Goal: Task Accomplishment & Management: Manage account settings

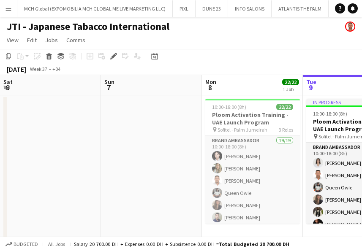
scroll to position [0, 290]
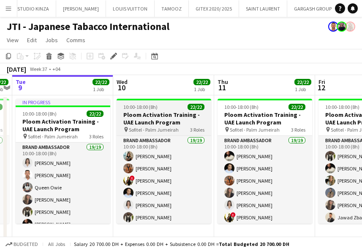
click at [149, 115] on h3 "Ploom Activation Training - UAE Launch Program" at bounding box center [164, 118] width 95 height 15
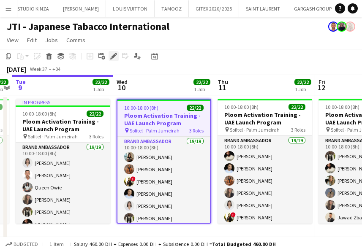
click at [112, 56] on icon at bounding box center [113, 56] width 5 height 5
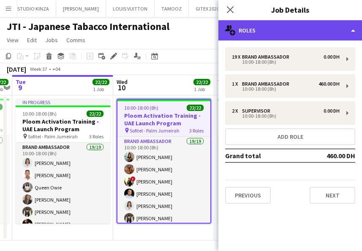
click at [261, 30] on div "multiple-users-add Roles" at bounding box center [290, 30] width 144 height 20
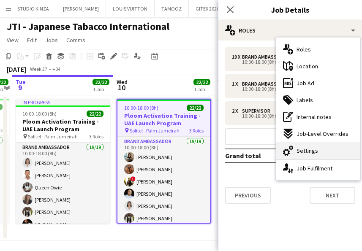
click at [302, 150] on span "Settings" at bounding box center [307, 151] width 22 height 8
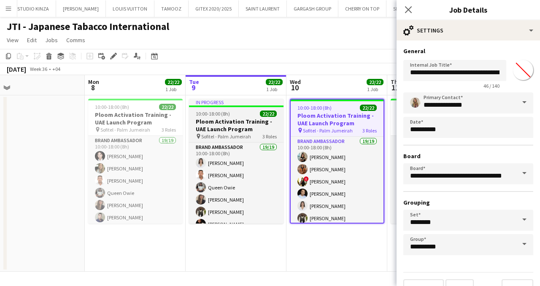
scroll to position [0, 321]
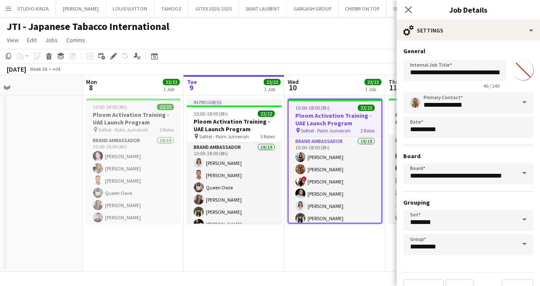
click at [116, 118] on h3 "Ploom Activation Training - UAE Launch Program" at bounding box center [133, 118] width 95 height 15
type input "*******"
type input "**********"
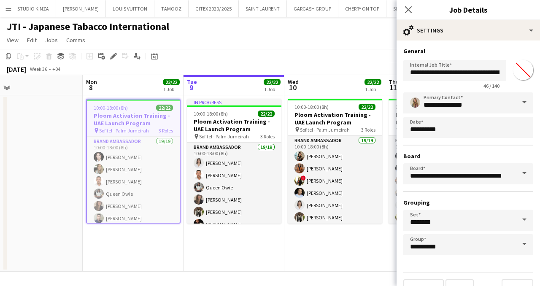
click at [222, 136] on span "Sofitel - Palm Jumeirah" at bounding box center [224, 136] width 50 height 6
type input "*******"
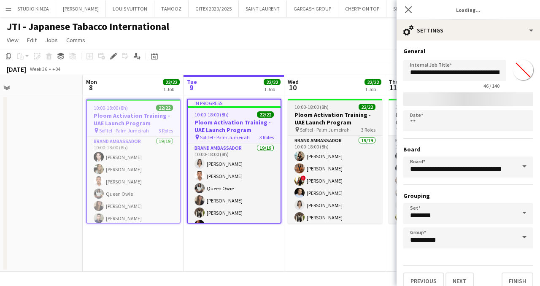
click at [342, 133] on app-job-card "10:00-18:00 (8h) 22/22 Ploom Activation Training - UAE Launch Program pin Sofit…" at bounding box center [335, 161] width 95 height 125
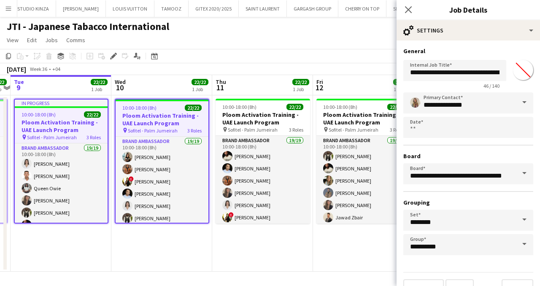
scroll to position [0, 209]
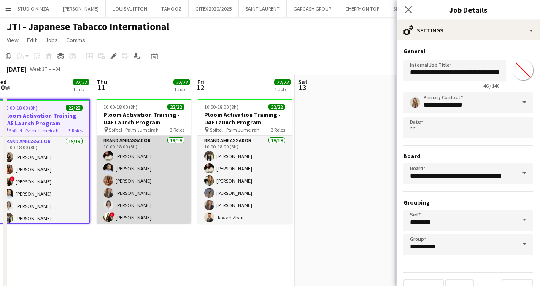
click at [149, 140] on app-card-role "Brand Ambassador 19/19 10:00-18:00 (8h) [PERSON_NAME] [PERSON_NAME] [PERSON_NAM…" at bounding box center [144, 260] width 95 height 249
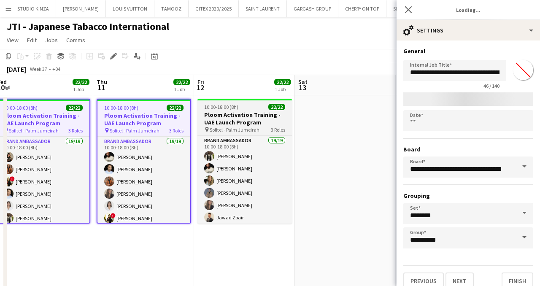
click at [225, 131] on span "Sofitel - Palm Jumeirah" at bounding box center [235, 130] width 50 height 6
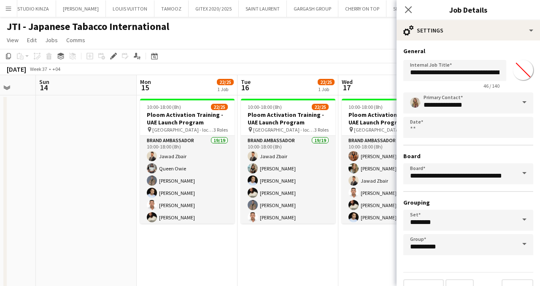
scroll to position [0, 368]
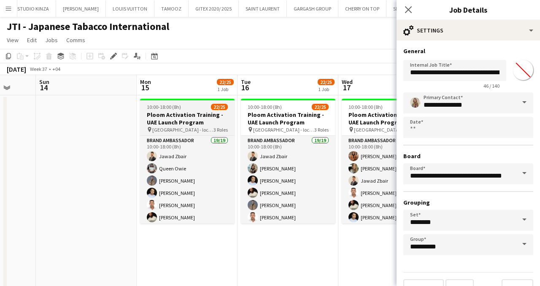
click at [191, 128] on span "[GEOGRAPHIC_DATA] - locations TBC" at bounding box center [182, 130] width 61 height 6
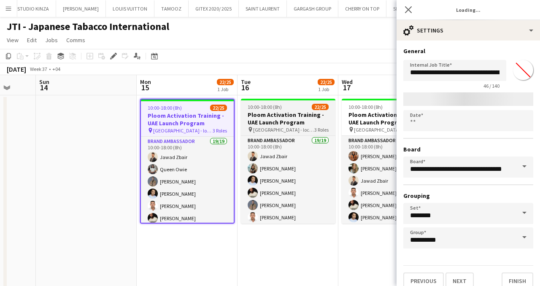
click at [307, 128] on div "pin [GEOGRAPHIC_DATA] - locations TBC 3 Roles" at bounding box center [288, 129] width 95 height 7
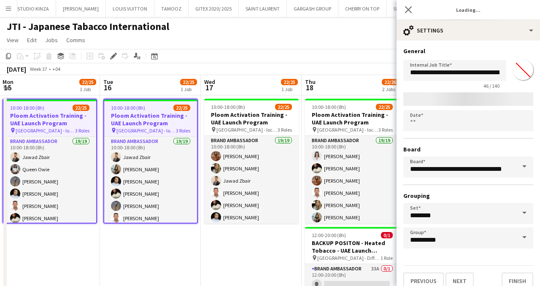
scroll to position [0, 311]
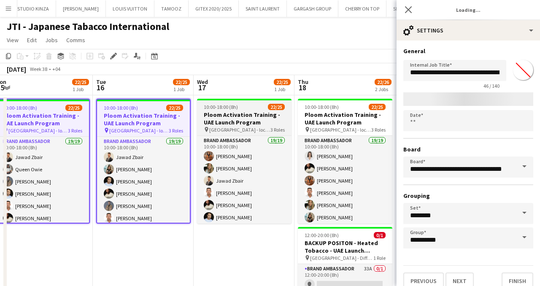
click at [251, 128] on span "[GEOGRAPHIC_DATA] - locations TBC" at bounding box center [239, 130] width 61 height 6
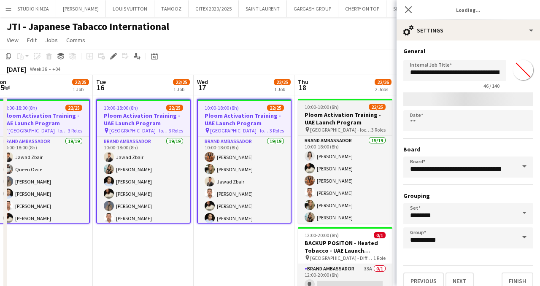
click at [336, 127] on span "[GEOGRAPHIC_DATA] - locations TBC" at bounding box center [340, 130] width 61 height 6
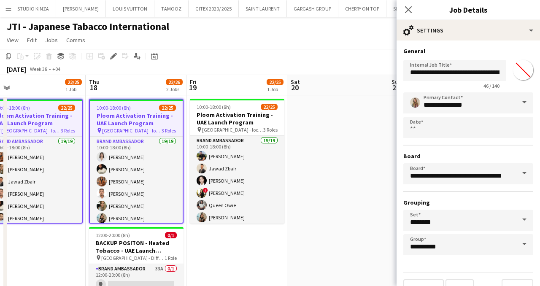
scroll to position [0, 321]
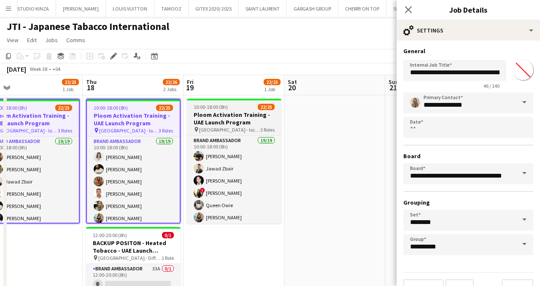
click at [227, 132] on span "[GEOGRAPHIC_DATA] - locations TBC" at bounding box center [229, 130] width 61 height 6
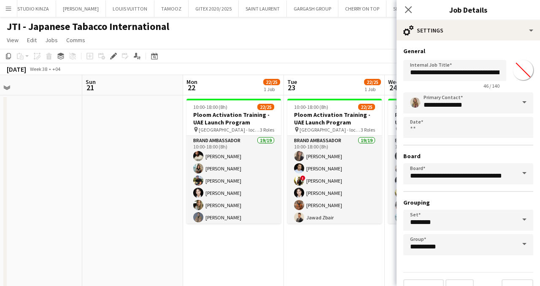
scroll to position [0, 243]
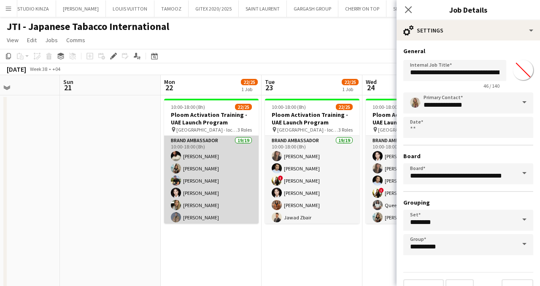
click at [203, 142] on app-card-role "Brand Ambassador 19/19 10:00-18:00 (8h) [PERSON_NAME] [PERSON_NAME] [PERSON_NAM…" at bounding box center [211, 260] width 95 height 249
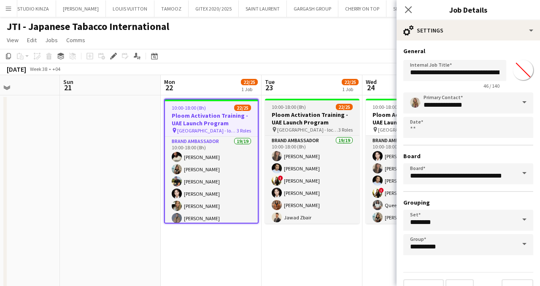
click at [300, 132] on span "[GEOGRAPHIC_DATA] - locations TBC" at bounding box center [307, 130] width 61 height 6
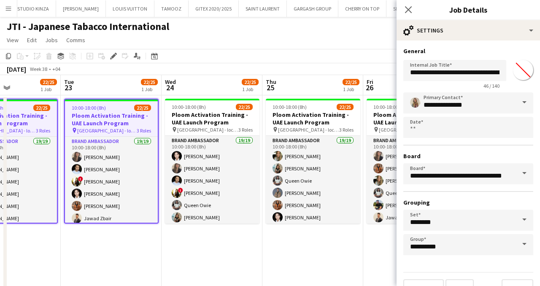
scroll to position [0, 354]
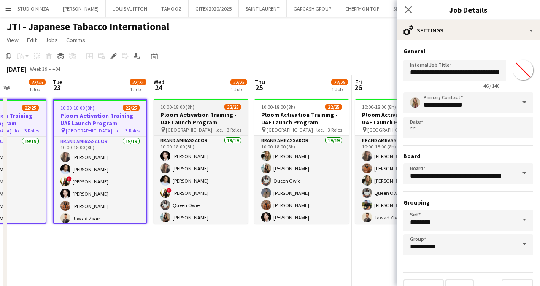
click at [190, 122] on h3 "Ploom Activation Training - UAE Launch Program" at bounding box center [201, 118] width 95 height 15
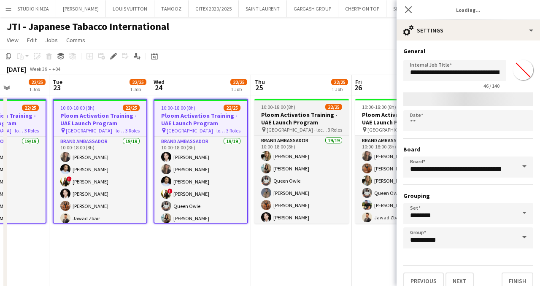
click at [304, 118] on h3 "Ploom Activation Training - UAE Launch Program" at bounding box center [302, 118] width 95 height 15
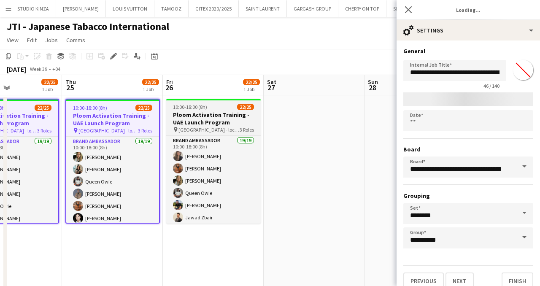
scroll to position [0, 247]
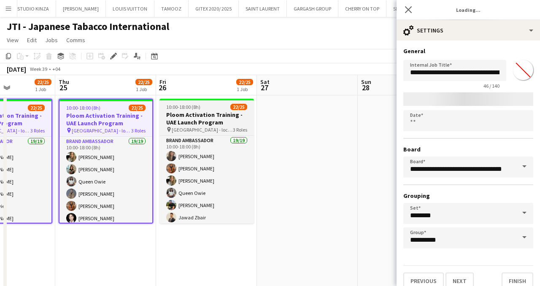
click at [206, 117] on h3 "Ploom Activation Training - UAE Launch Program" at bounding box center [207, 118] width 95 height 15
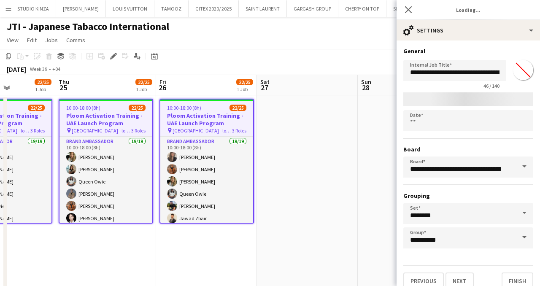
type input "*******"
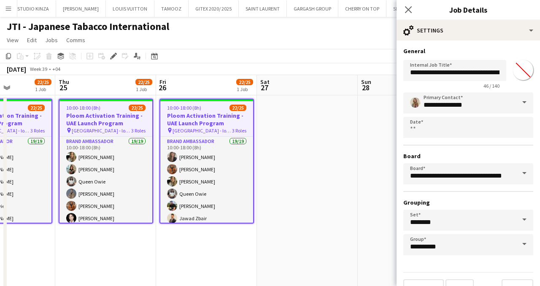
click at [361, 100] on span at bounding box center [525, 102] width 18 height 20
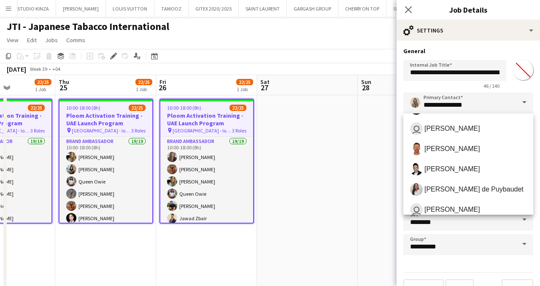
scroll to position [243, 0]
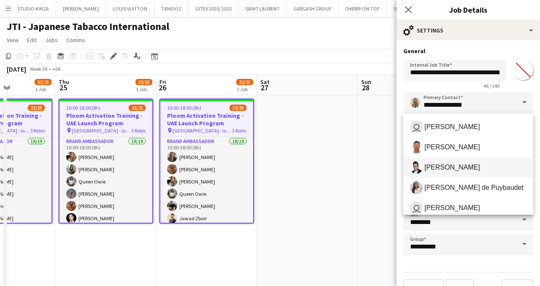
click at [361, 168] on span "[PERSON_NAME]" at bounding box center [453, 167] width 56 height 8
type input "**********"
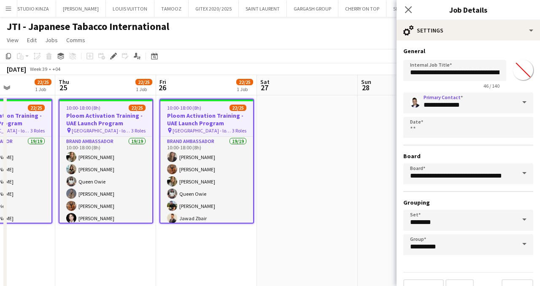
click at [361, 68] on input "*******" at bounding box center [523, 70] width 30 height 30
type input "*******"
click at [361, 5] on icon "Close pop-in" at bounding box center [408, 9] width 8 height 8
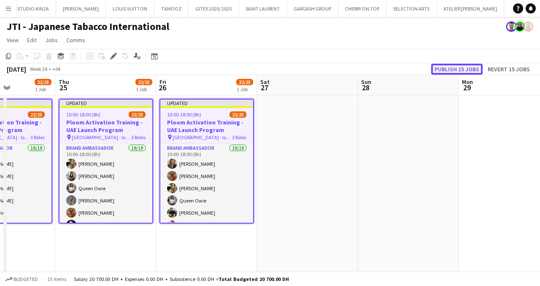
click at [361, 69] on button "Publish 15 jobs" at bounding box center [457, 69] width 52 height 11
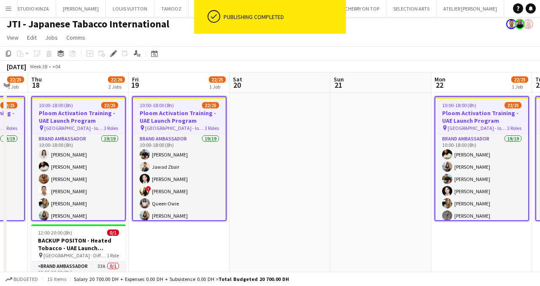
scroll to position [0, 0]
